Goal: Use online tool/utility: Utilize a website feature to perform a specific function

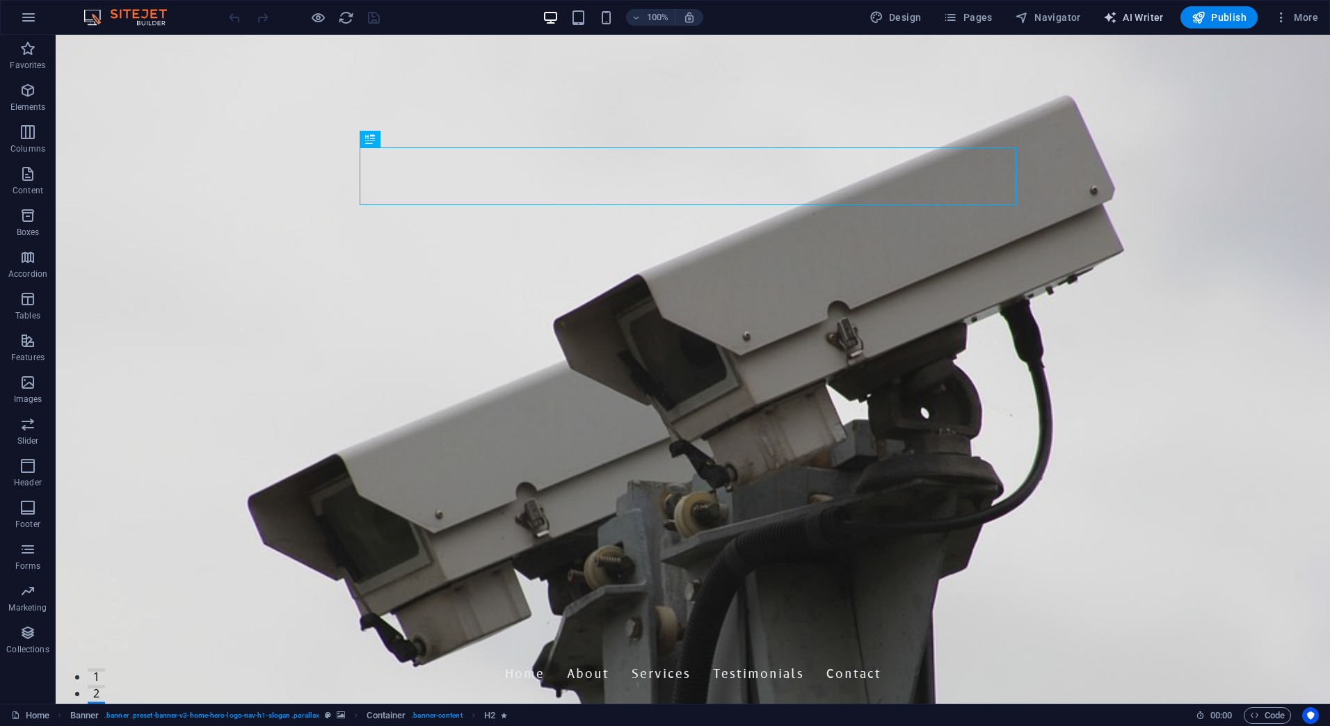
click at [1141, 10] on span "AI Writer" at bounding box center [1133, 17] width 61 height 14
select select "English"
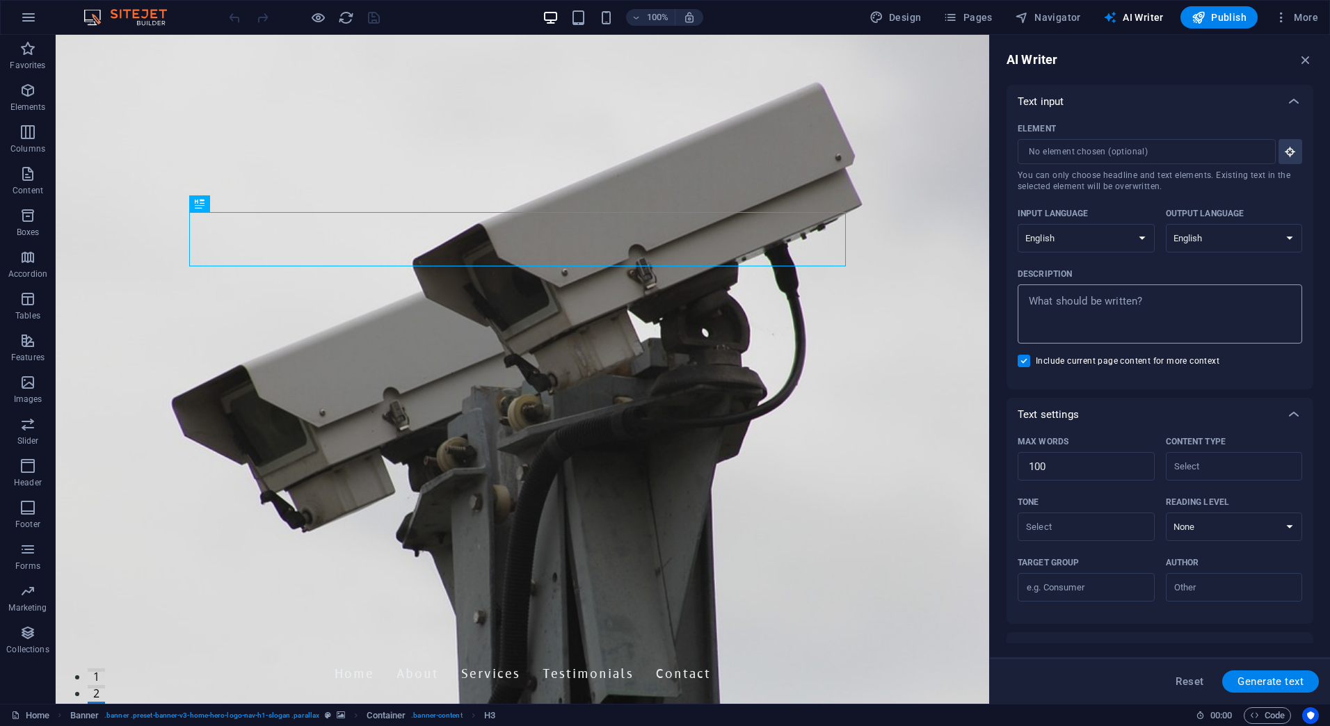
type textarea "x"
click at [1069, 300] on textarea "Description x ​" at bounding box center [1160, 313] width 271 height 45
type textarea "T"
type textarea "x"
type textarea "Tr"
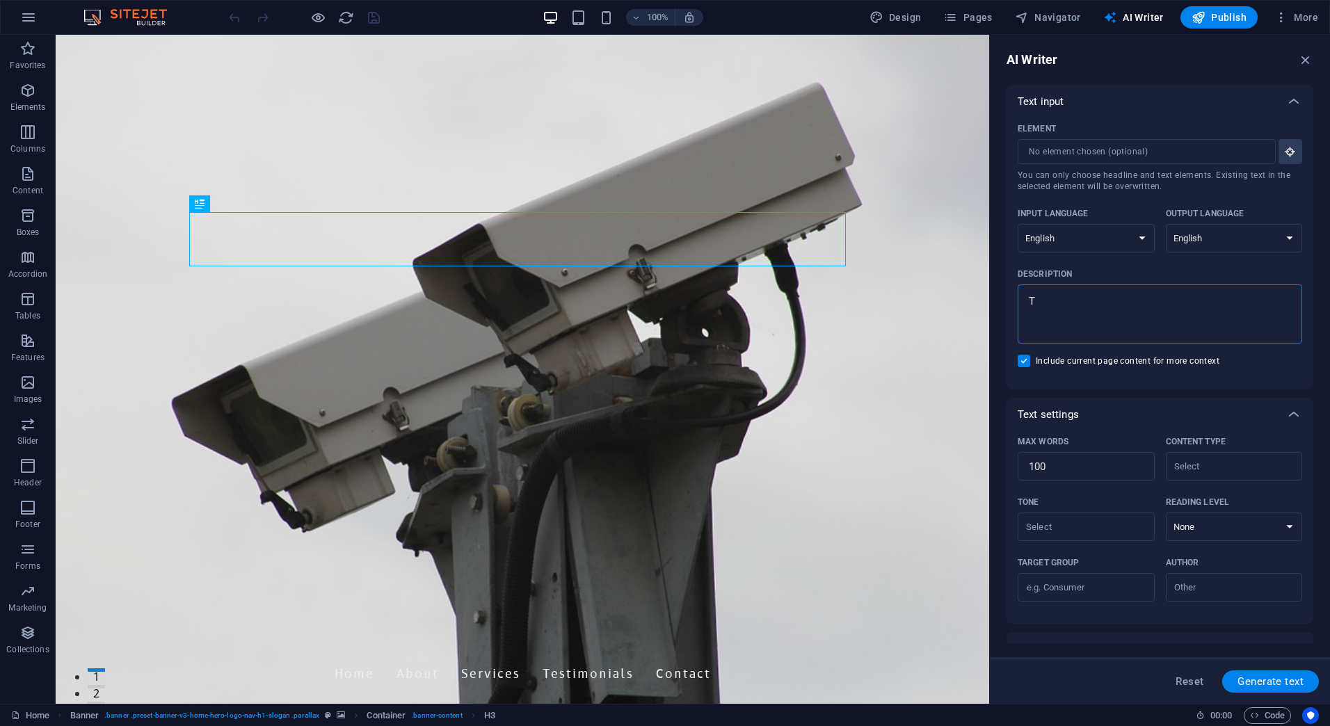
type textarea "x"
type textarea "Tra"
type textarea "x"
type textarea "Trai"
type textarea "x"
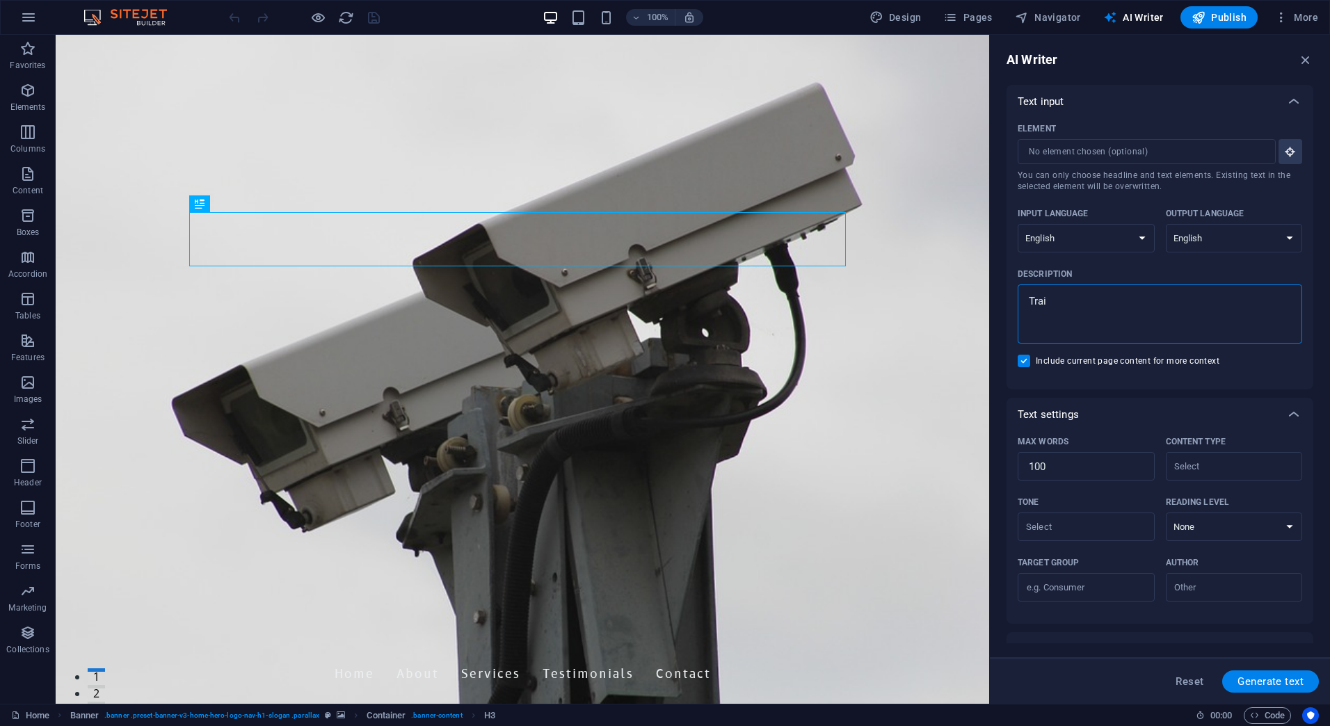
type textarea "Train"
type textarea "x"
type textarea "Train"
type textarea "x"
type textarea "Train S"
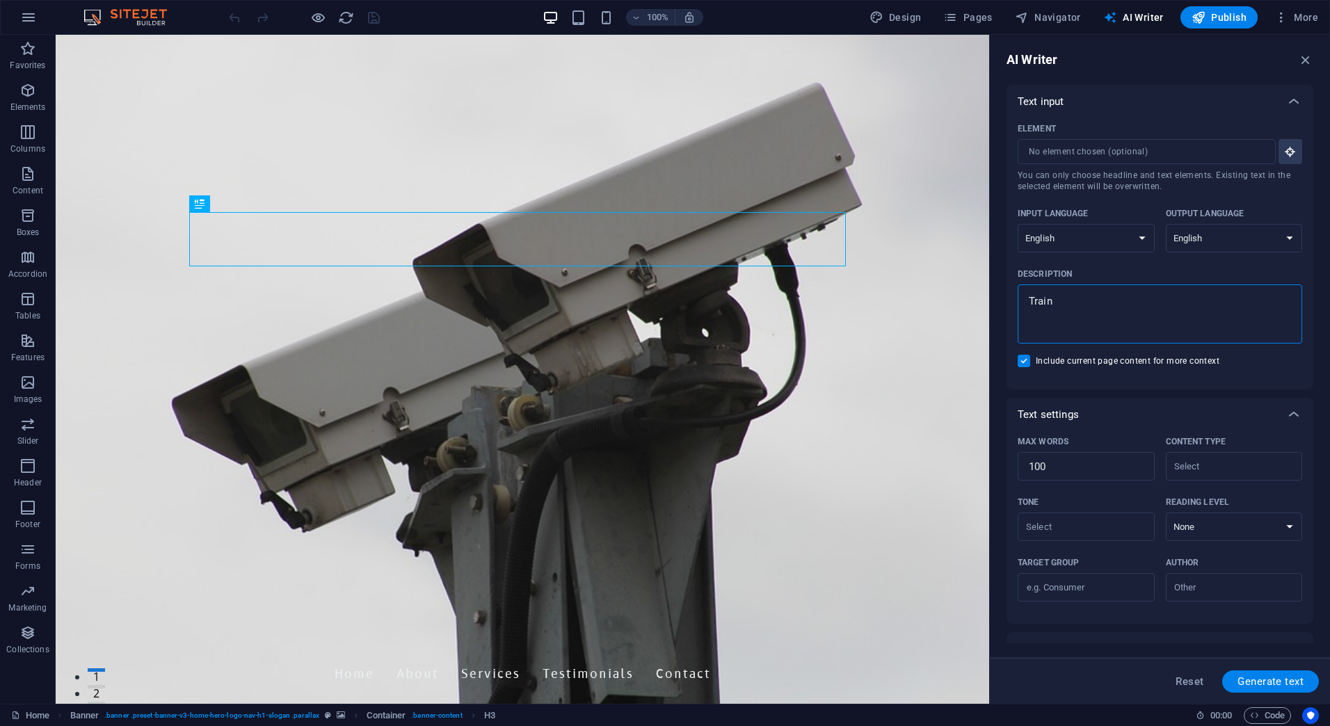
type textarea "x"
type textarea "Train Sm"
type textarea "x"
type textarea "Train Sma"
type textarea "x"
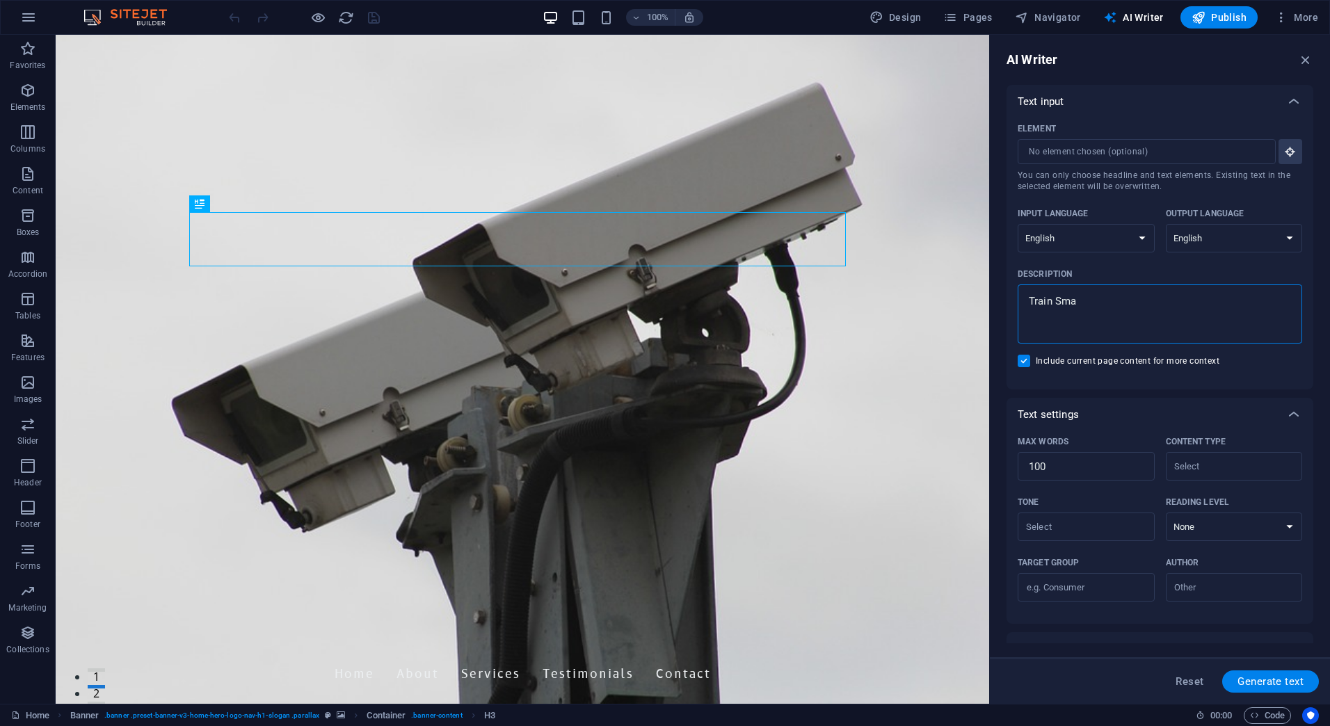
type textarea "Train Smar"
type textarea "x"
type textarea "Train Smart"
type textarea "x"
type textarea "Train Smart."
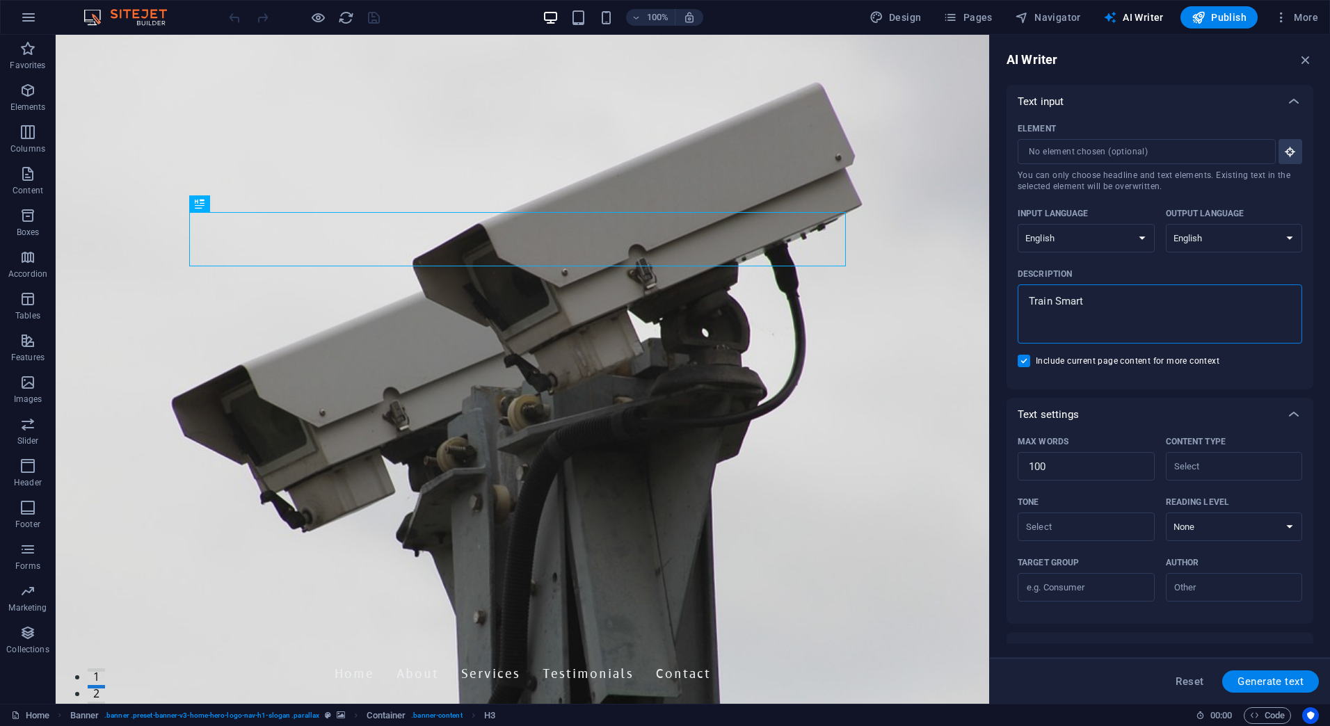
type textarea "x"
type textarea "Train Smart."
type textarea "x"
type textarea "Train Smart. C"
type textarea "x"
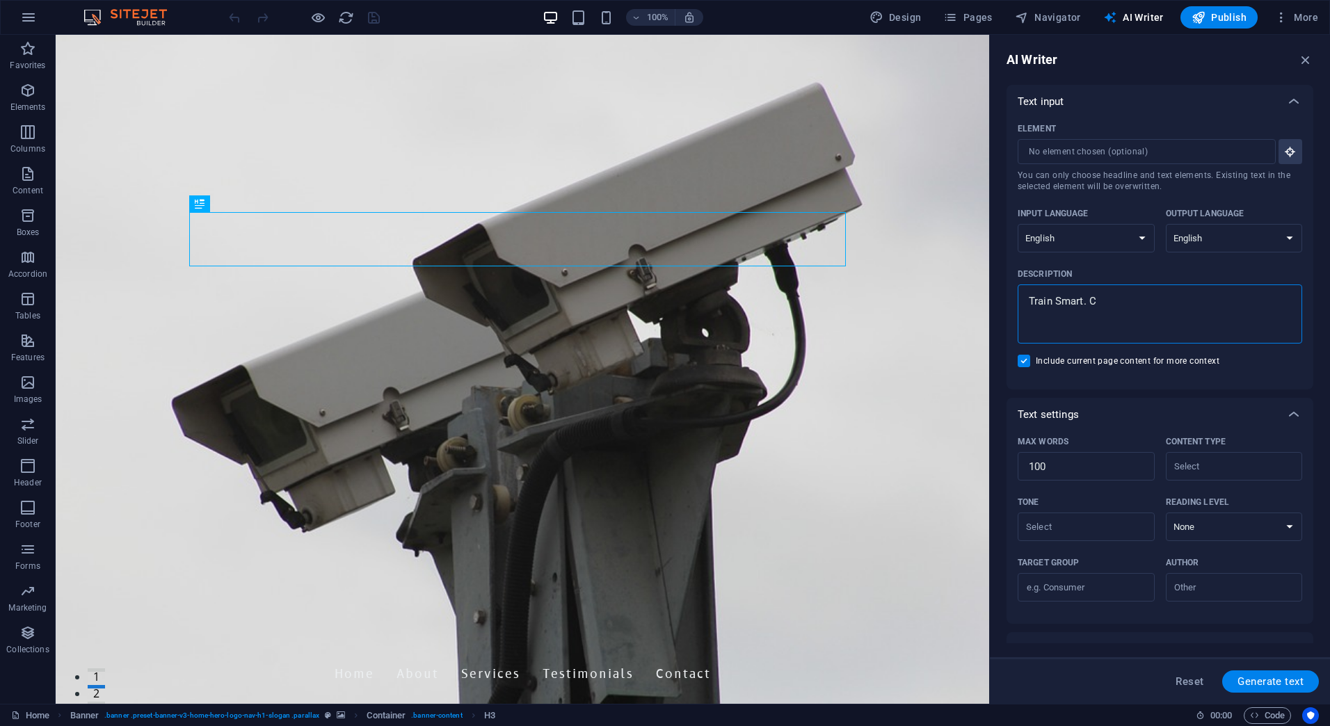
type textarea "Train Smart. Ca"
type textarea "x"
type textarea "Train Smart. Car"
type textarea "x"
type textarea "Train Smart. [PERSON_NAME]"
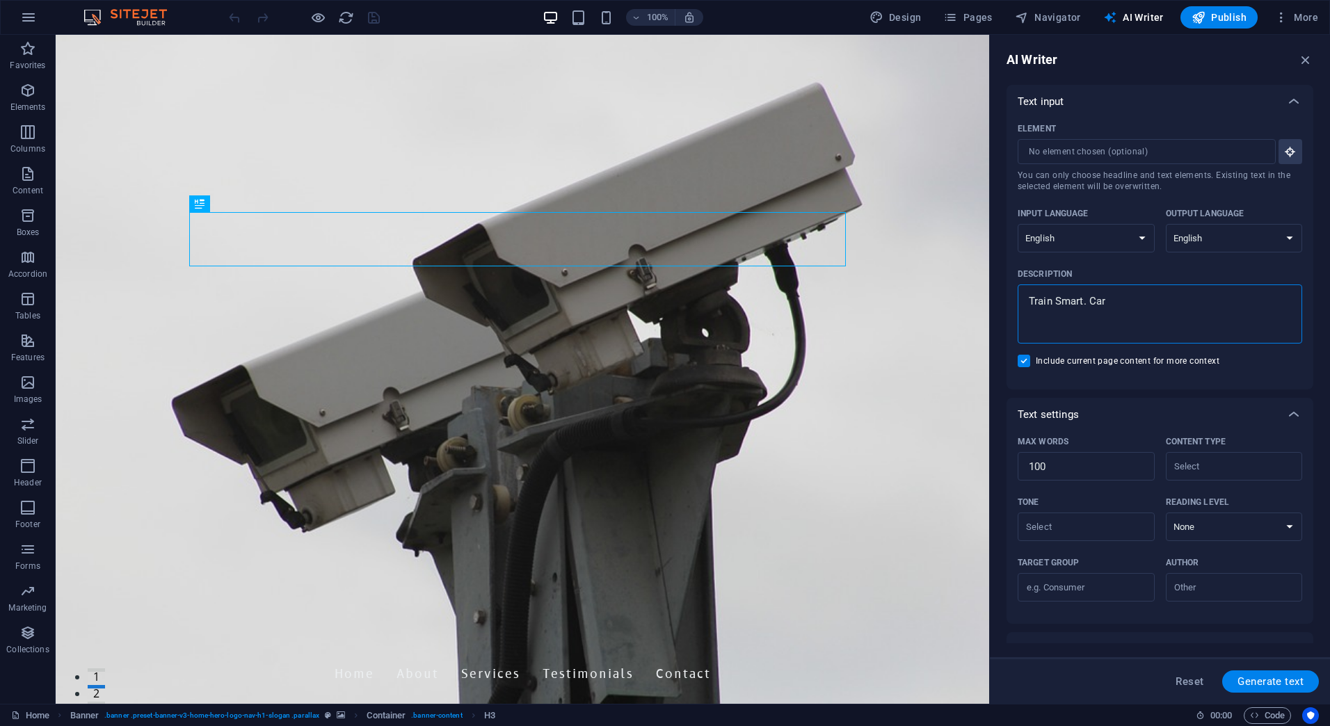
type textarea "x"
type textarea "Train Smart. Carry"
type textarea "x"
type textarea "Train Smart. Carry"
type textarea "x"
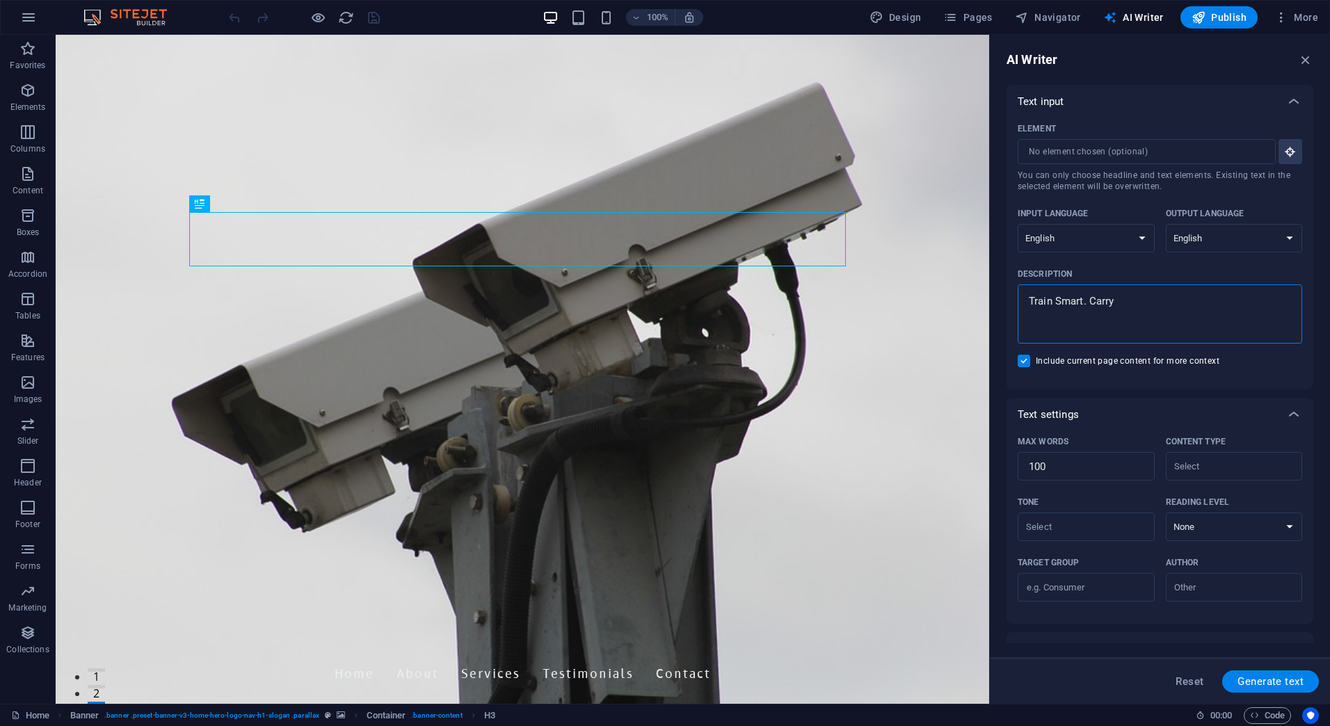
type textarea "Train Smart. Carry S"
type textarea "x"
type textarea "Train Smart. Carry Sa"
type textarea "x"
type textarea "Train Smart. Carry Saf"
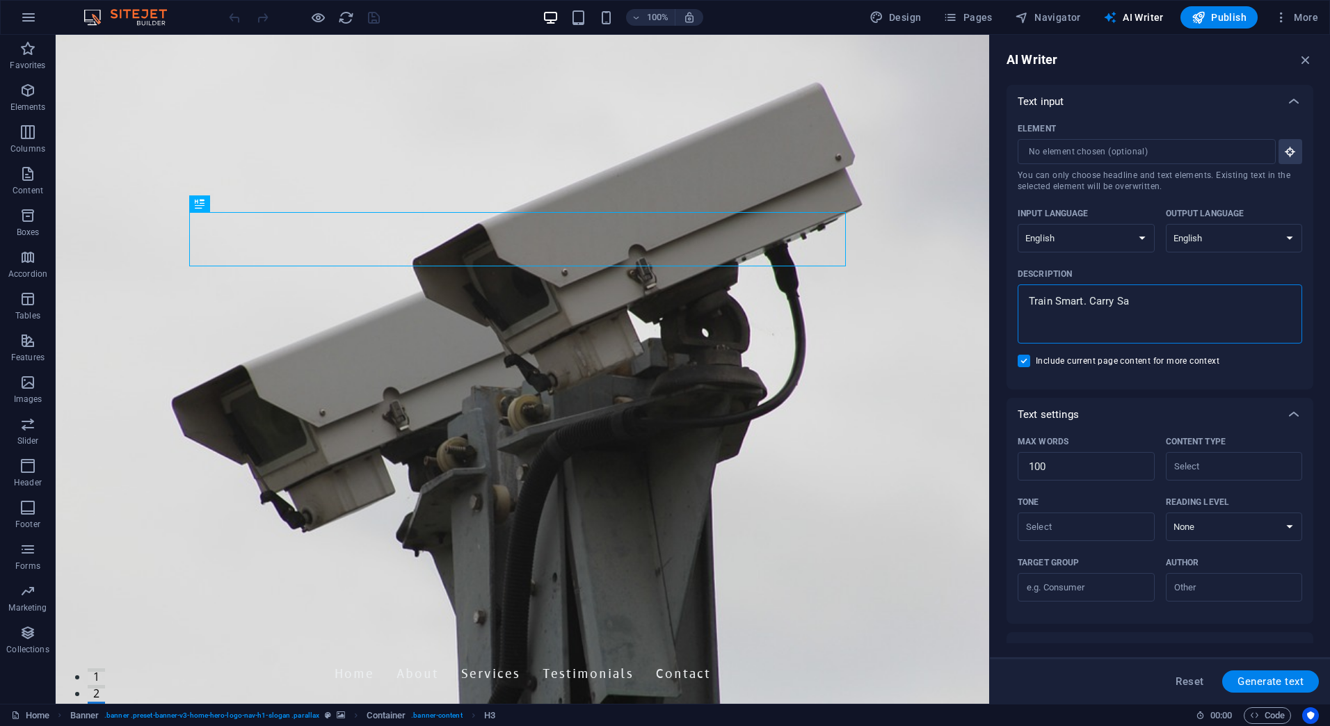
type textarea "x"
type textarea "Train Smart. Carry Safe"
type textarea "x"
type textarea "Train Smart. Carry Safe."
type textarea "x"
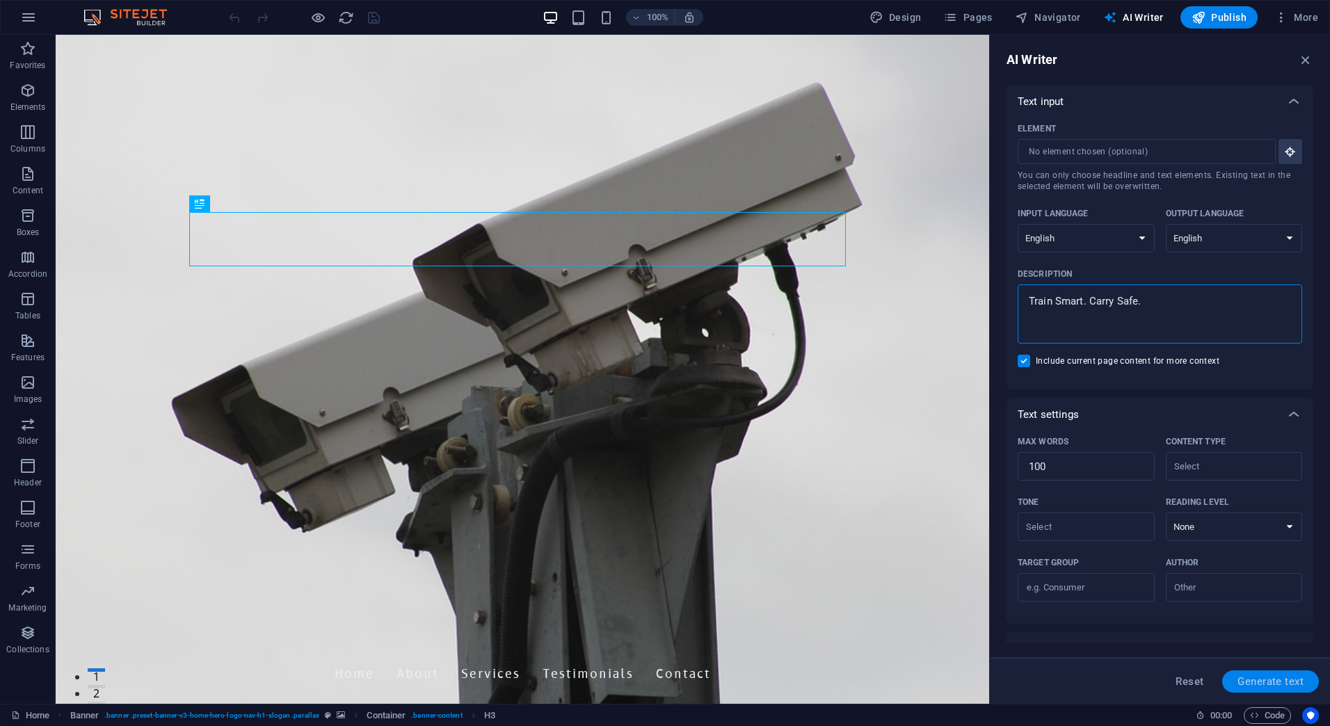
type textarea "Train Smart. Carry Safe."
click at [1261, 685] on span "Generate text" at bounding box center [1270, 681] width 66 height 11
type textarea "x"
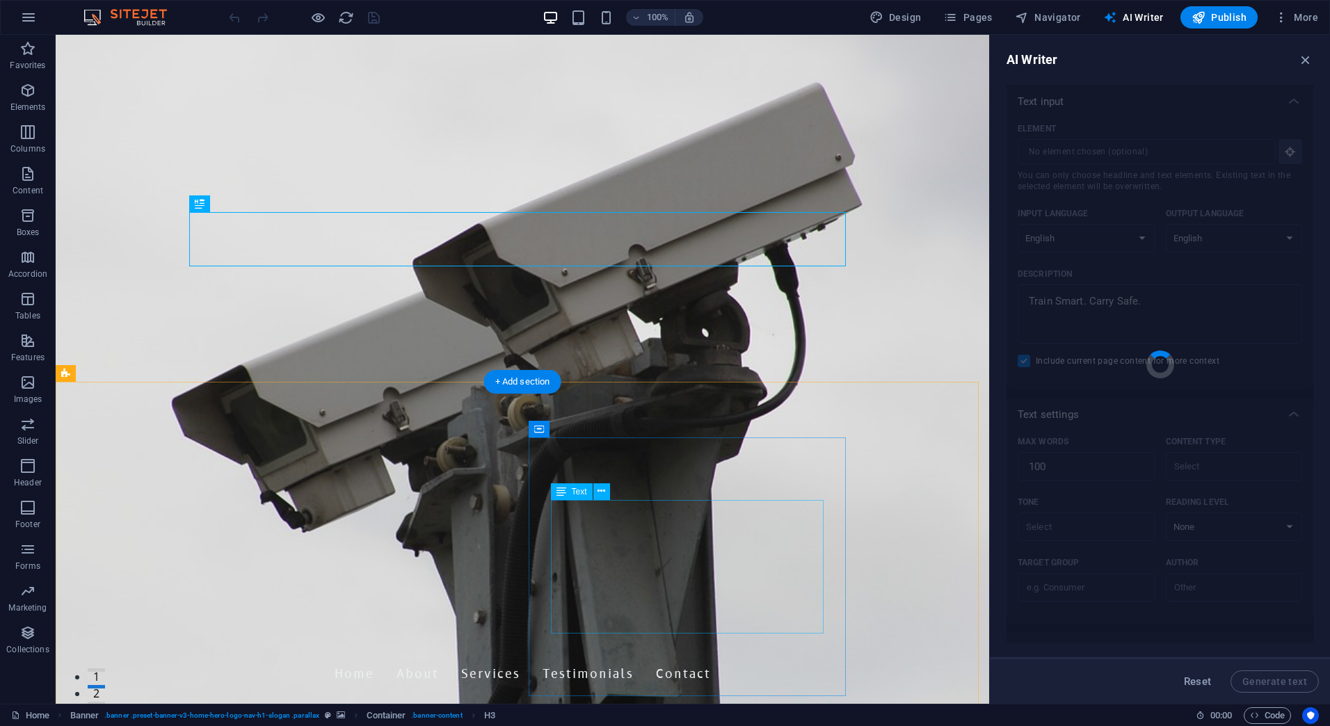
type textarea "x"
type textarea "Experience comprehensive training that prioritizes safety and empowers you with…"
type textarea "x"
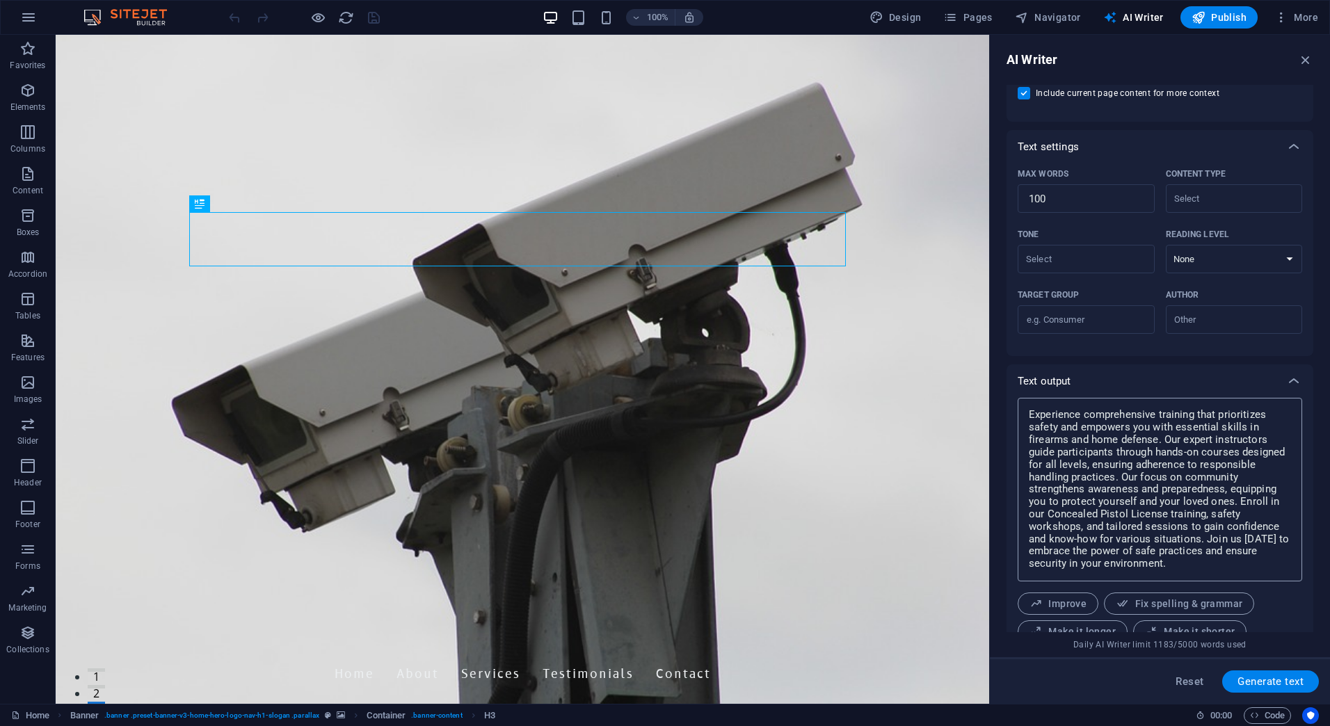
scroll to position [323, 0]
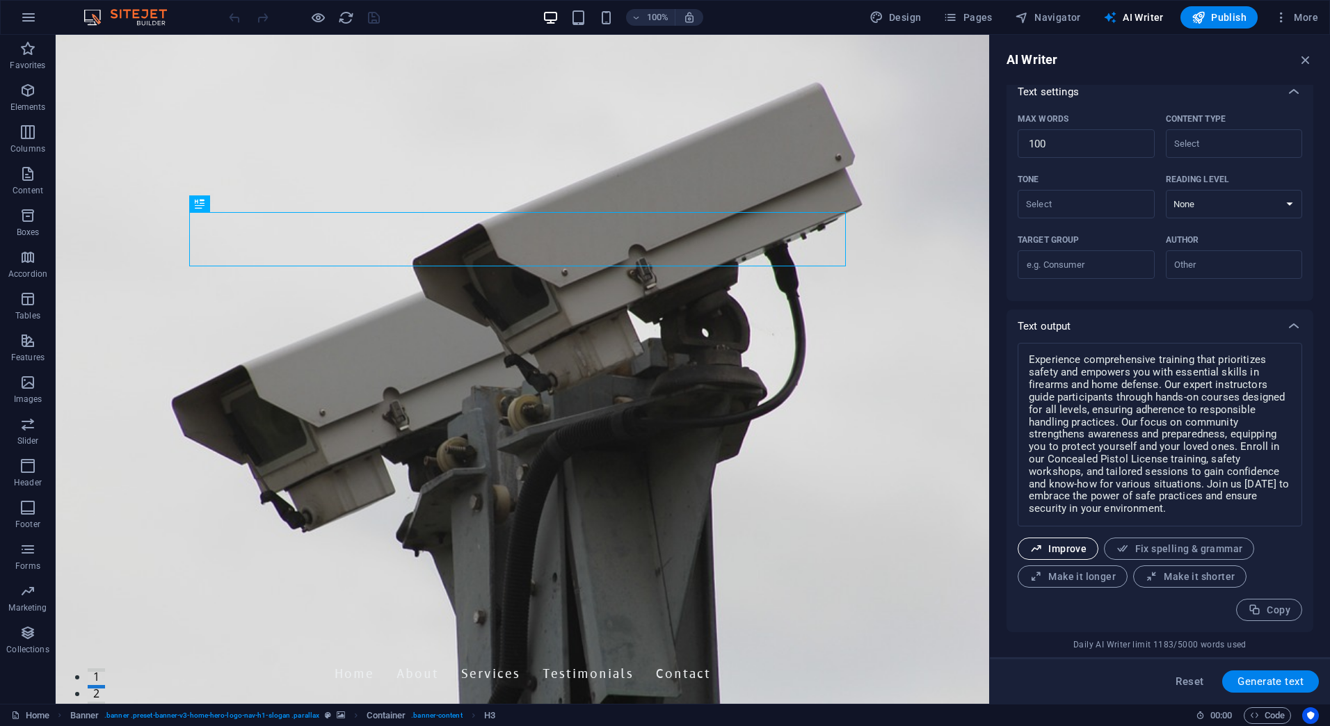
click at [1077, 548] on span "Improve" at bounding box center [1057, 549] width 57 height 13
type textarea "x"
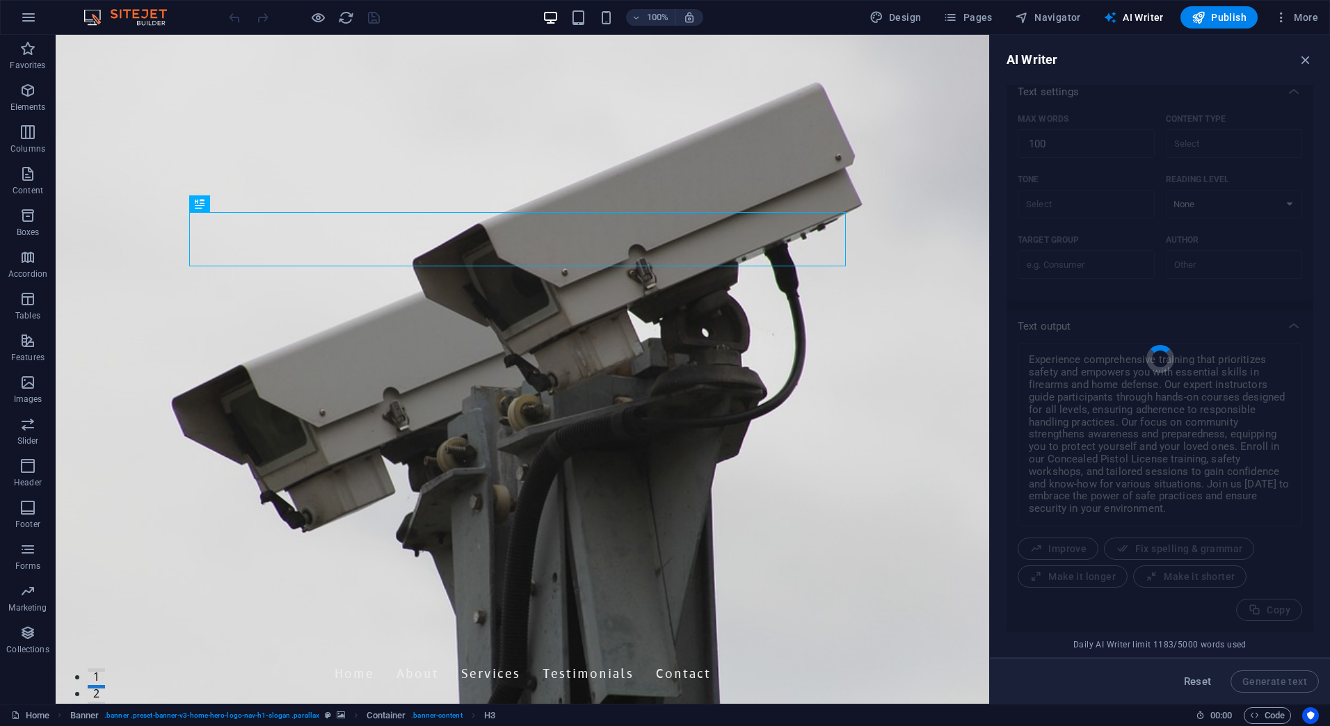
type textarea "x"
type textarea "Experience extensive training that emphasizes safety while equipping you with v…"
type textarea "x"
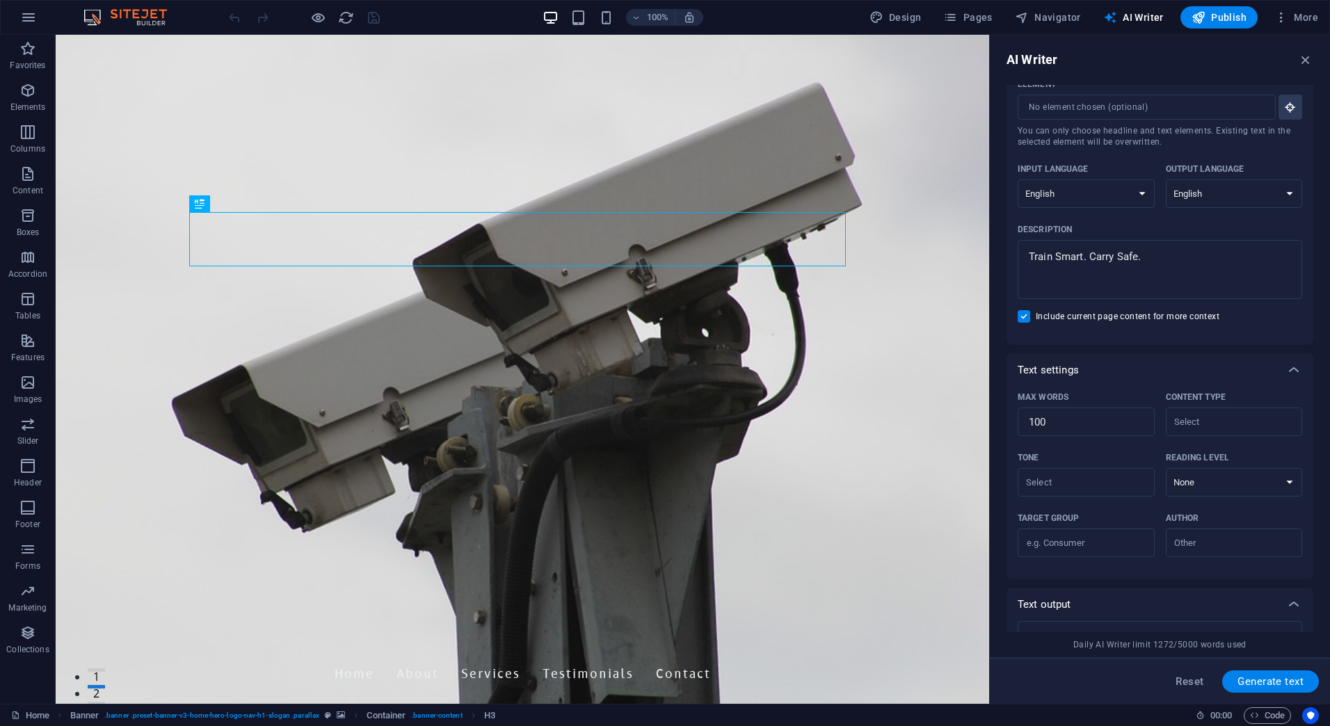
scroll to position [0, 0]
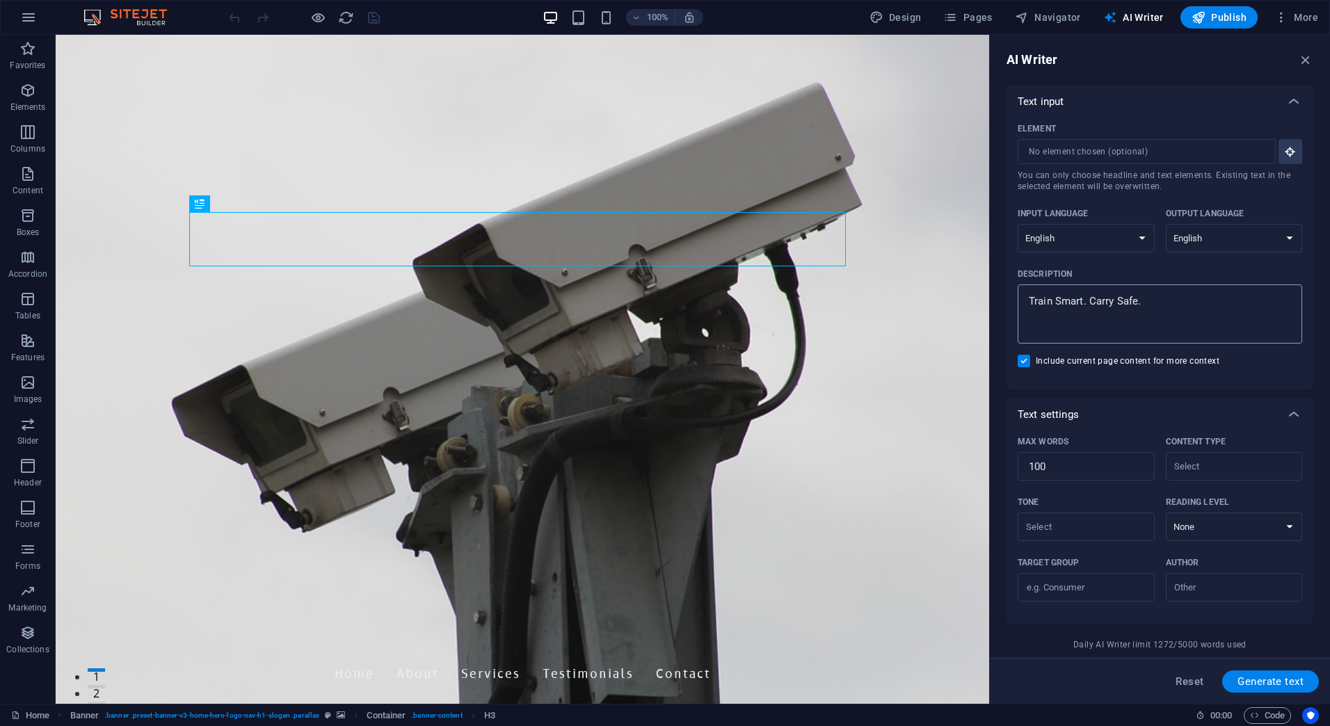
click at [1156, 306] on textarea "Train Smart. Carry Safe." at bounding box center [1160, 313] width 271 height 45
drag, startPoint x: 1156, startPoint y: 301, endPoint x: 1021, endPoint y: 297, distance: 135.0
click at [1021, 297] on div "Train Smart. Carry Safe. x ​" at bounding box center [1160, 313] width 284 height 59
click at [1025, 297] on textarea "Train Smart. Carry Safe." at bounding box center [1160, 313] width 271 height 45
type textarea "x"
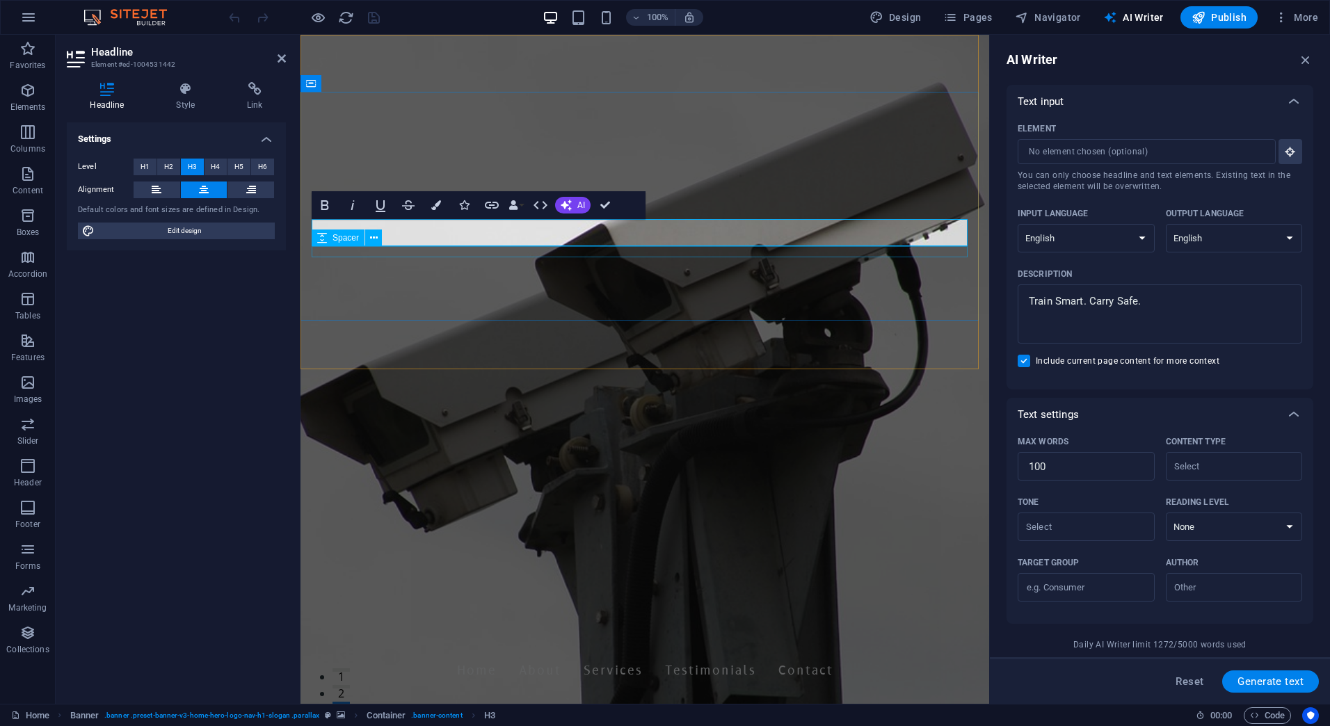
scroll to position [0, 2]
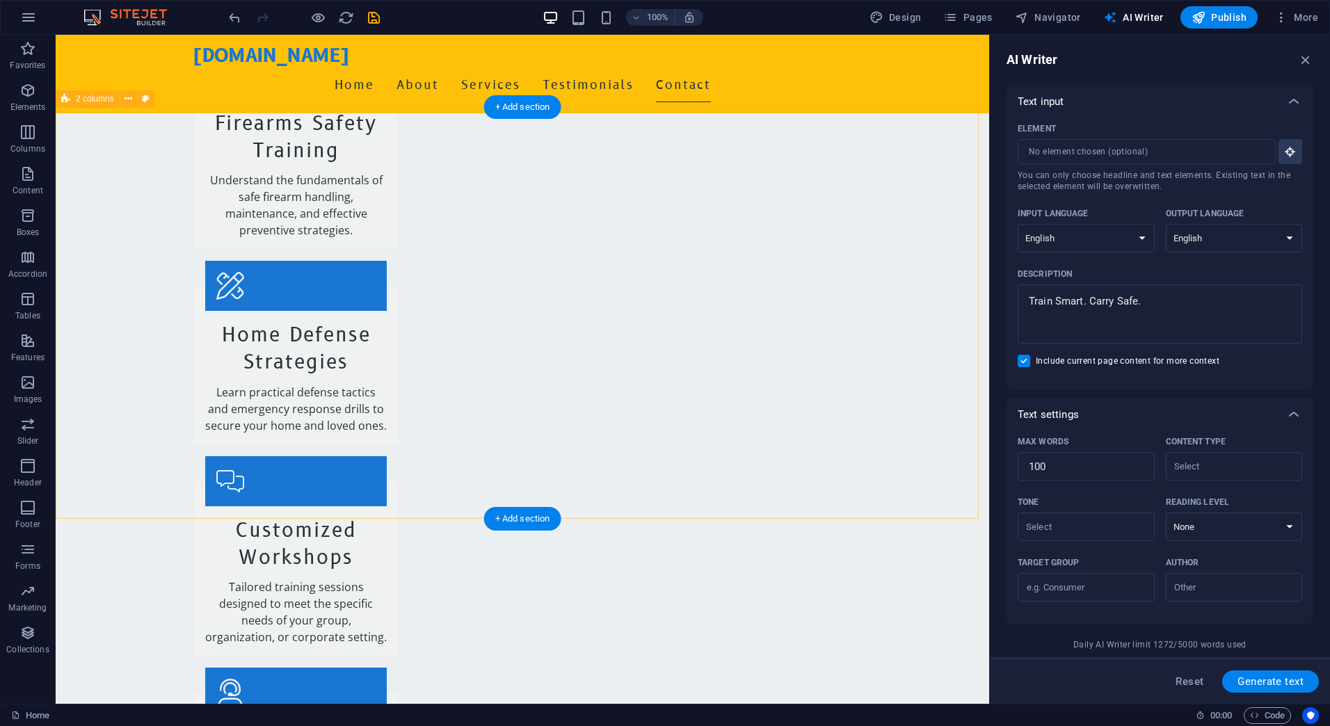
scroll to position [3199, 0]
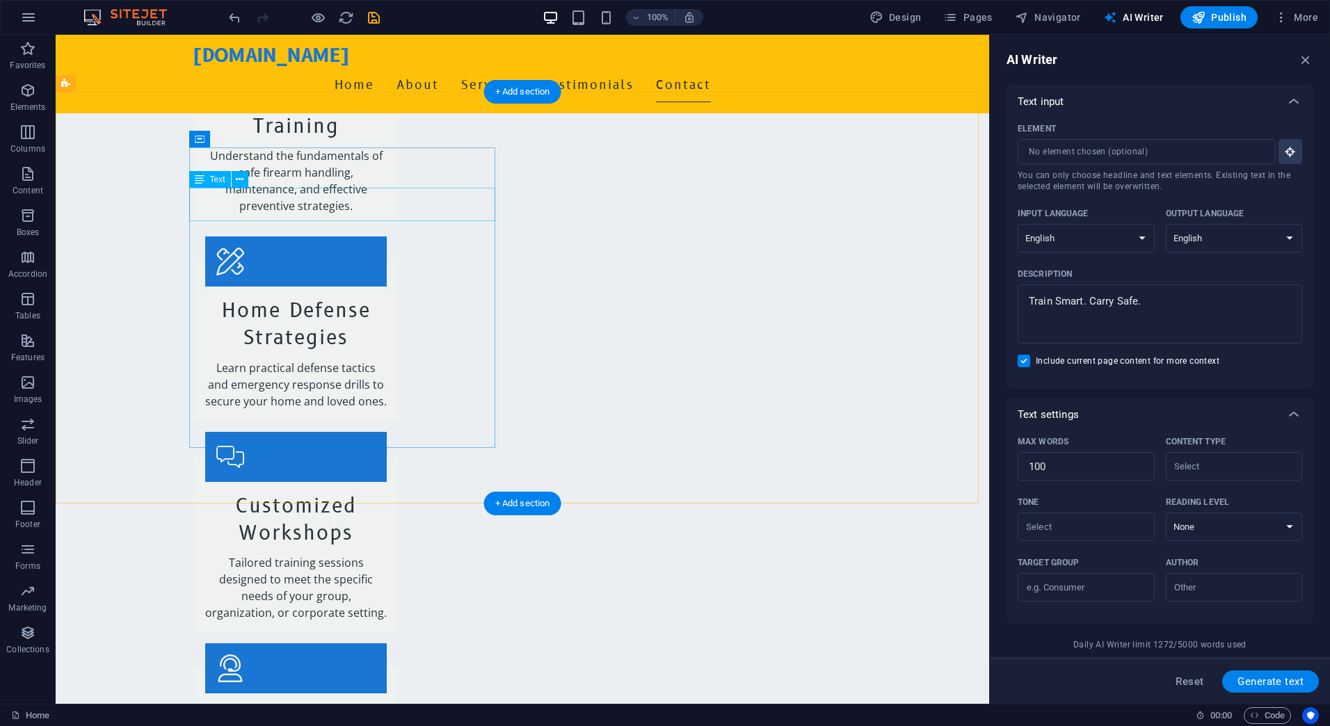
click at [233, 177] on button at bounding box center [240, 179] width 17 height 17
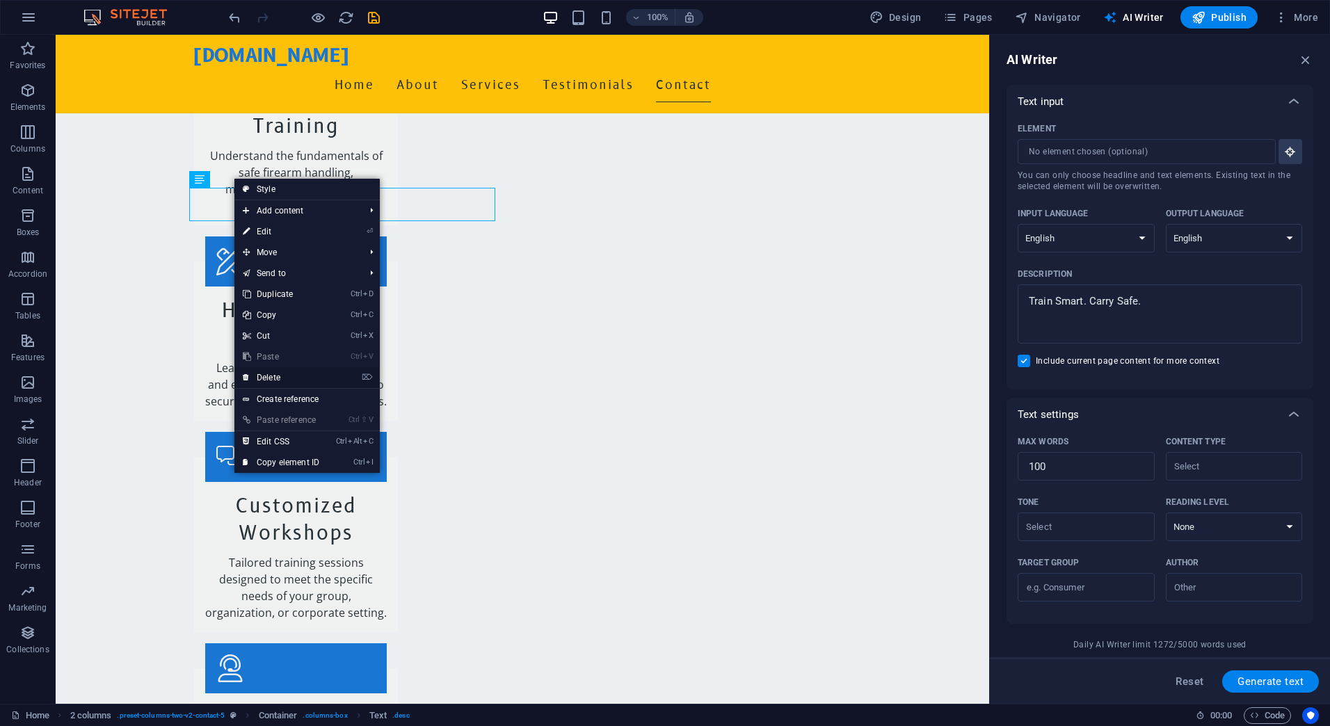
click at [260, 372] on link "⌦ Delete" at bounding box center [280, 377] width 93 height 21
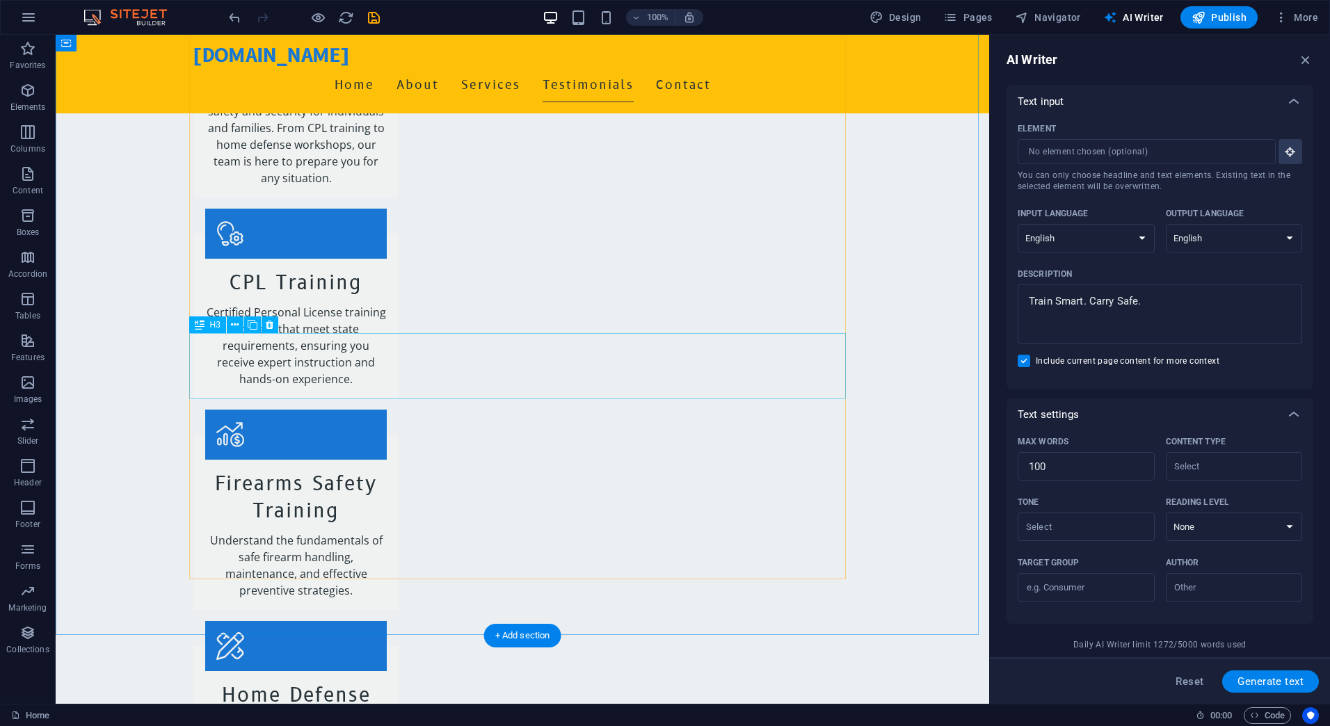
scroll to position [2852, 0]
